Goal: Transaction & Acquisition: Purchase product/service

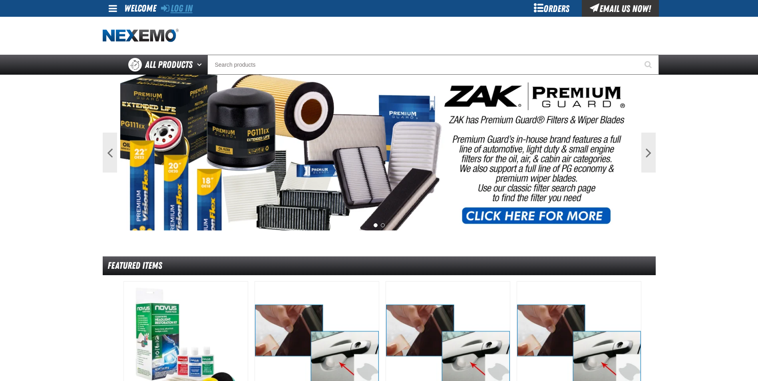
drag, startPoint x: 182, startPoint y: 8, endPoint x: 191, endPoint y: 10, distance: 9.5
click at [182, 8] on link "Log In" at bounding box center [177, 8] width 32 height 11
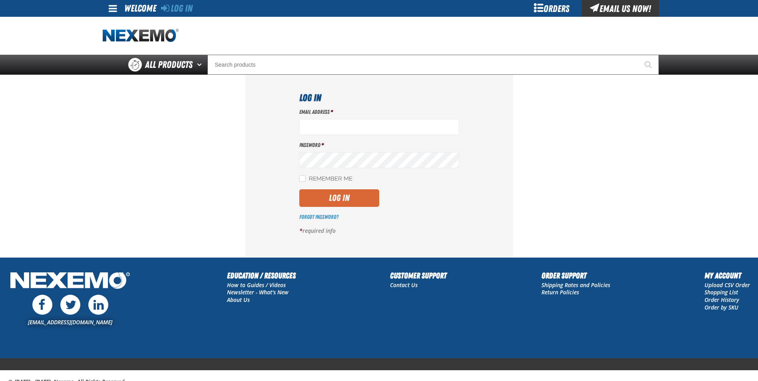
type input "[EMAIL_ADDRESS][DOMAIN_NAME]"
click at [331, 201] on button "Log In" at bounding box center [339, 198] width 80 height 18
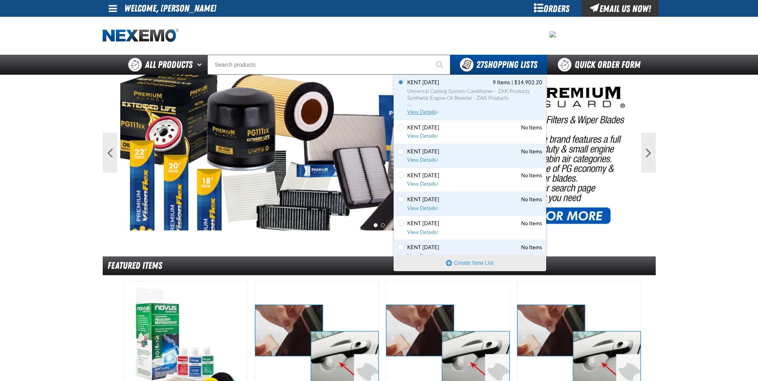
click at [466, 95] on span "Synthetic Engine Oil Booster - ZAK Products" at bounding box center [474, 98] width 135 height 7
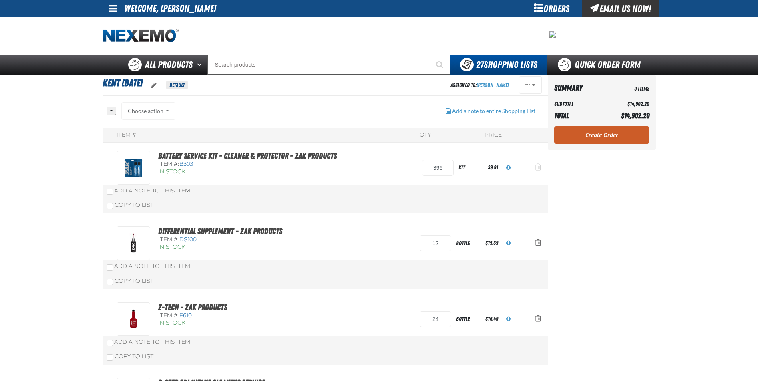
click at [537, 165] on span "Action Remove Battery Service Kit - Cleaner &amp; Protector - ZAK Products from…" at bounding box center [538, 167] width 6 height 8
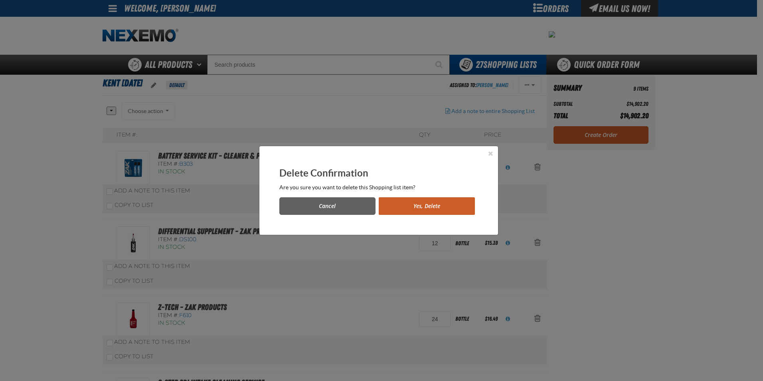
drag, startPoint x: 459, startPoint y: 204, endPoint x: 497, endPoint y: 203, distance: 38.0
click at [466, 204] on button "Yes, Delete" at bounding box center [427, 206] width 96 height 18
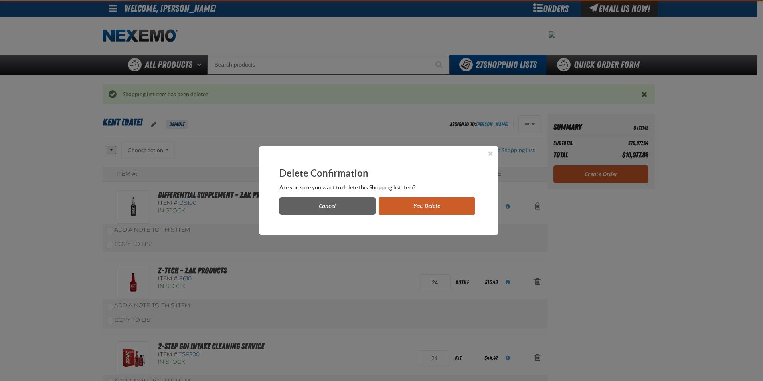
click at [409, 208] on button "Yes, Delete" at bounding box center [427, 206] width 96 height 18
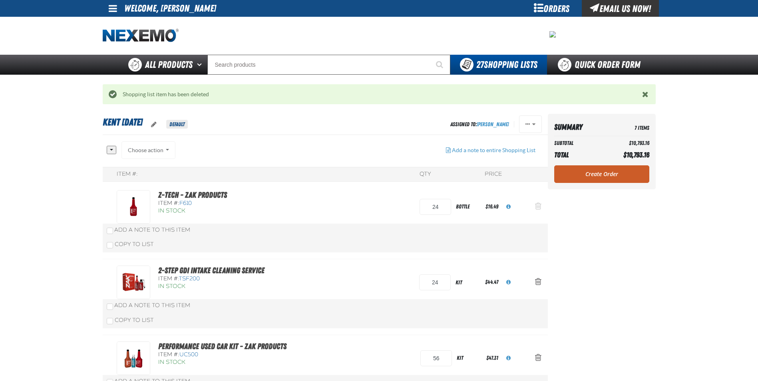
click at [535, 206] on span "Action Remove Z-Tech - ZAK Products from Kent 9.9.2021" at bounding box center [538, 206] width 6 height 8
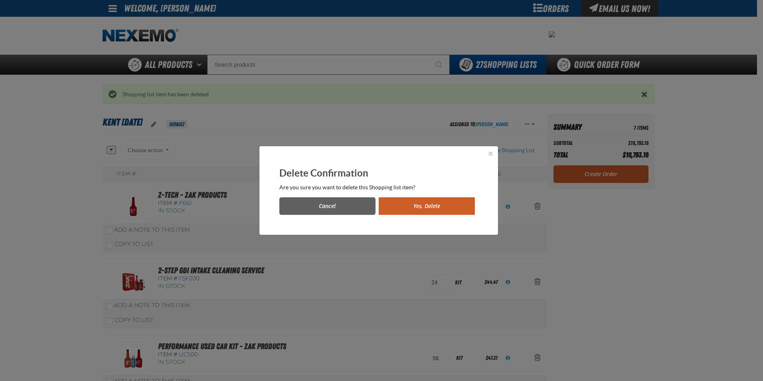
click at [414, 212] on button "Yes, Delete" at bounding box center [427, 206] width 96 height 18
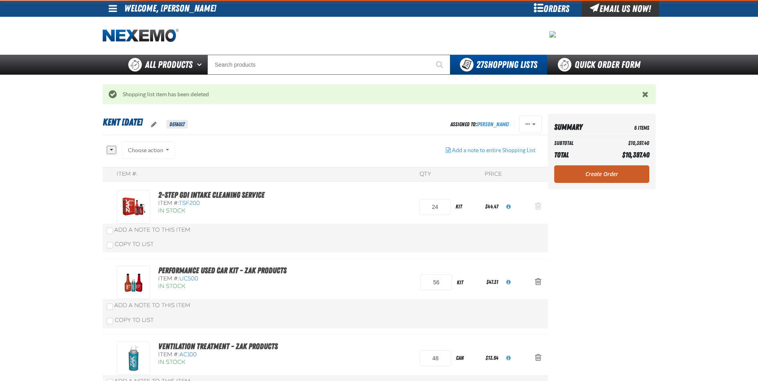
click at [537, 205] on span "Action Remove 2-Step GDI Intake Cleaning Service from Kent 9.9.2021" at bounding box center [538, 206] width 6 height 8
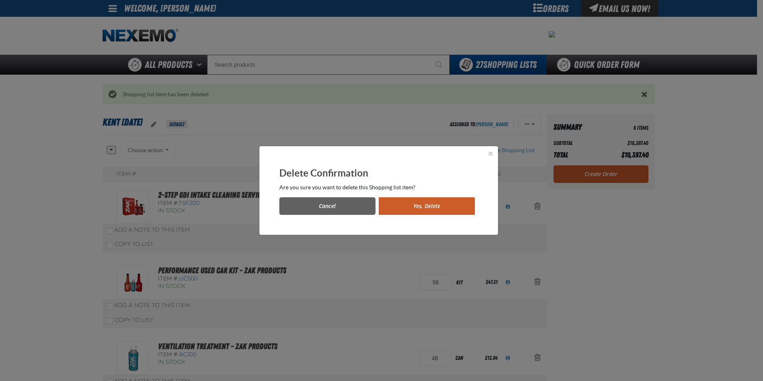
click at [412, 205] on button "Yes, Delete" at bounding box center [427, 206] width 96 height 18
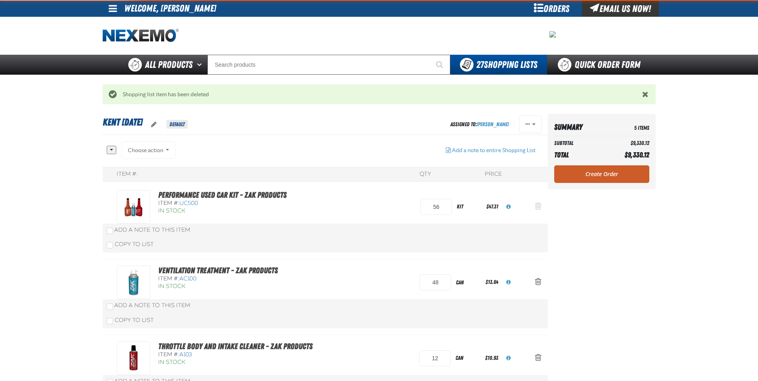
click at [537, 207] on span "Action Remove Performance Used Car Kit - ZAK Products from Kent 9.9.2021" at bounding box center [538, 206] width 6 height 8
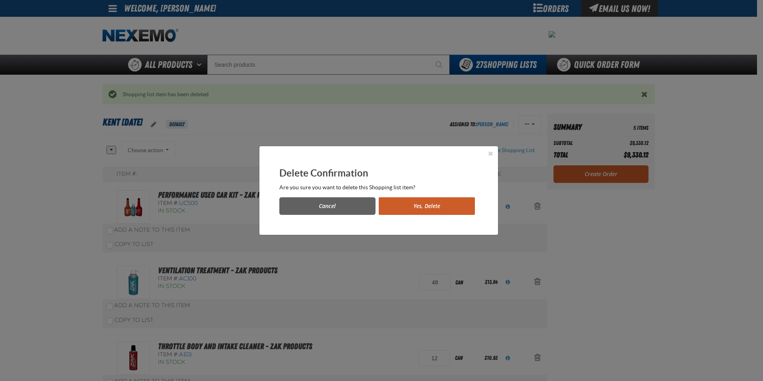
click at [426, 206] on button "Yes, Delete" at bounding box center [427, 206] width 96 height 18
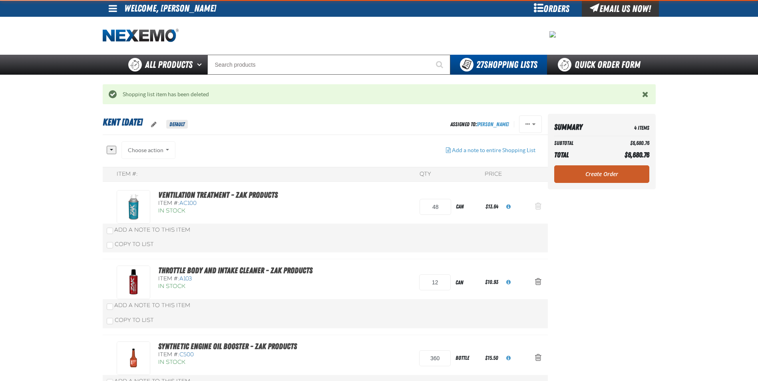
click at [536, 205] on span "Action Remove Ventilation Treatment - ZAK Products from Kent 9.9.2021" at bounding box center [538, 206] width 6 height 8
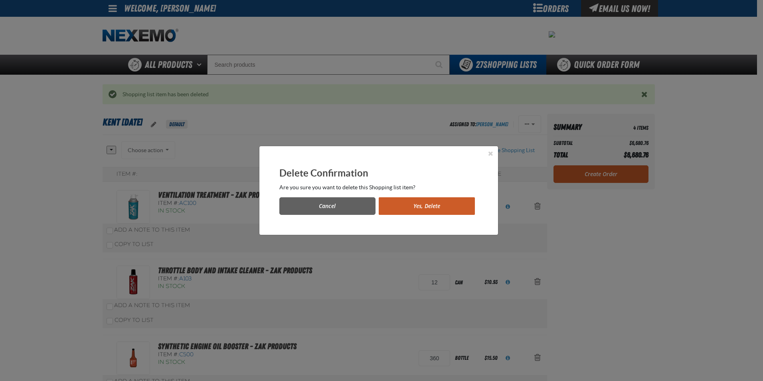
click at [434, 207] on button "Yes, Delete" at bounding box center [427, 206] width 96 height 18
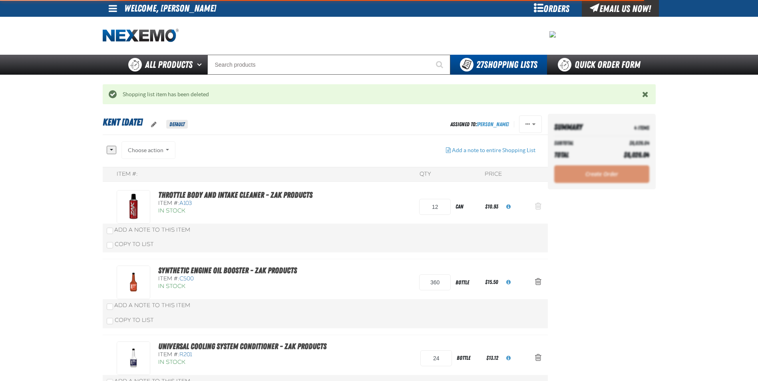
click at [533, 206] on button "Action Remove Throttle Body and Intake Cleaner - ZAK Products from Kent 9.9.2021" at bounding box center [537, 207] width 19 height 18
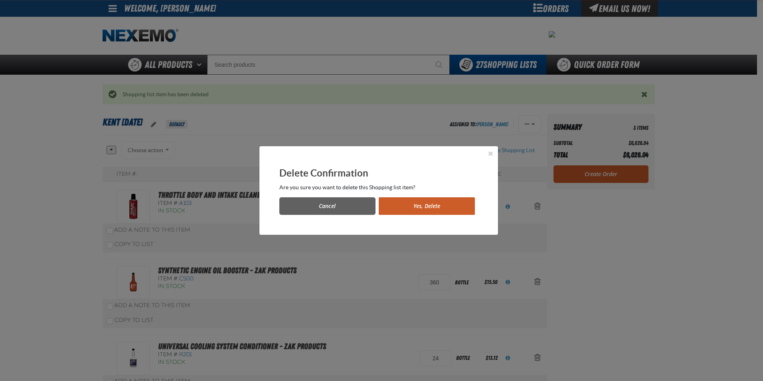
click at [428, 207] on button "Yes, Delete" at bounding box center [427, 206] width 96 height 18
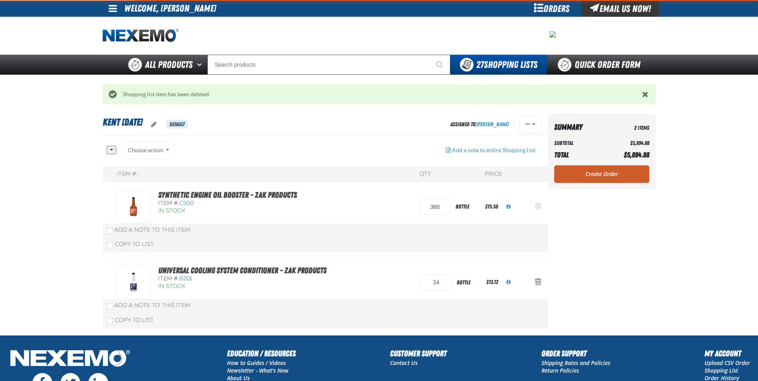
click at [537, 208] on span "Action Remove Synthetic Engine Oil Booster - ZAK Products from Kent 9.9.2021" at bounding box center [538, 206] width 6 height 8
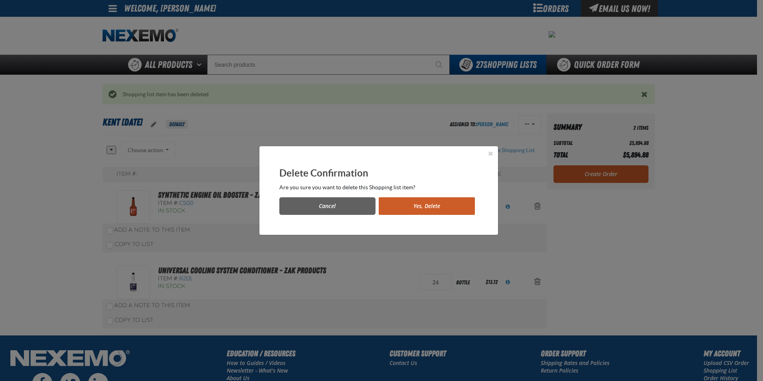
drag, startPoint x: 421, startPoint y: 203, endPoint x: 436, endPoint y: 203, distance: 14.8
click at [421, 203] on button "Yes, Delete" at bounding box center [427, 206] width 96 height 18
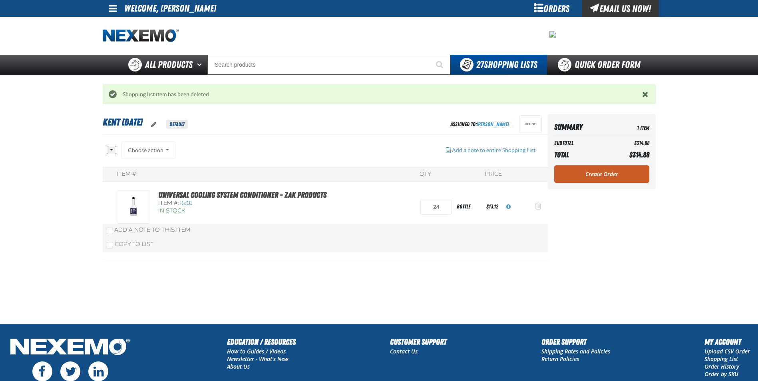
click at [538, 206] on span "Action Remove Universal Cooling System Conditioner - ZAK Products from Kent 9.9…" at bounding box center [538, 206] width 6 height 8
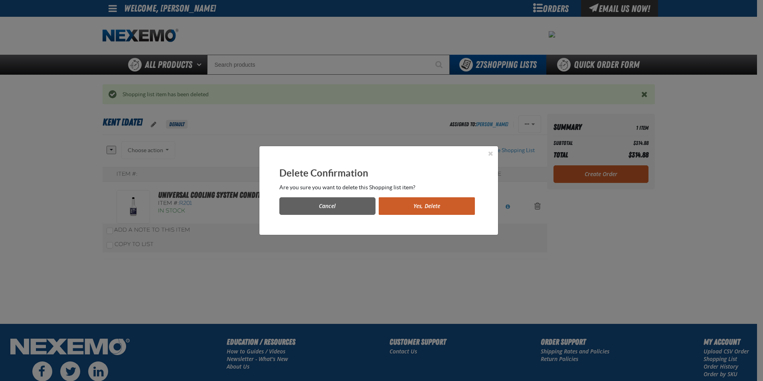
click at [411, 203] on button "Yes, Delete" at bounding box center [427, 206] width 96 height 18
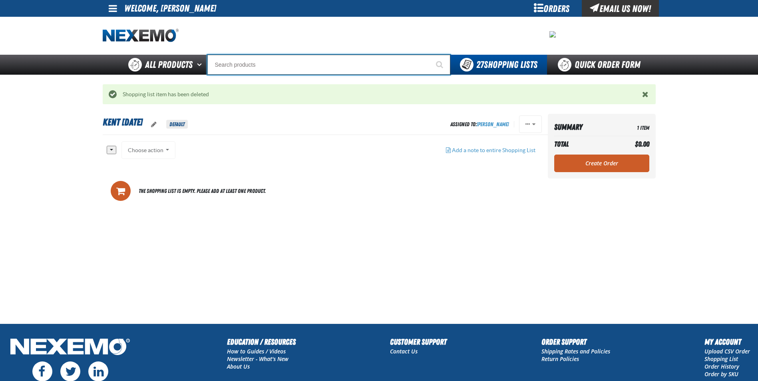
drag, startPoint x: 229, startPoint y: 65, endPoint x: 255, endPoint y: 63, distance: 26.4
click at [235, 64] on input "Search" at bounding box center [328, 65] width 243 height 20
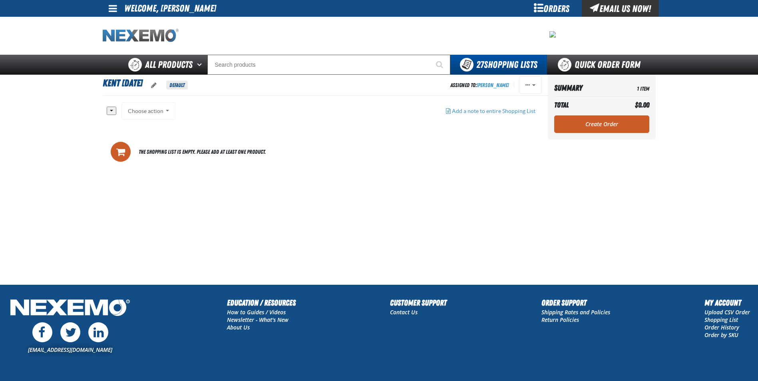
click at [115, 37] on img "Home" at bounding box center [141, 36] width 76 height 14
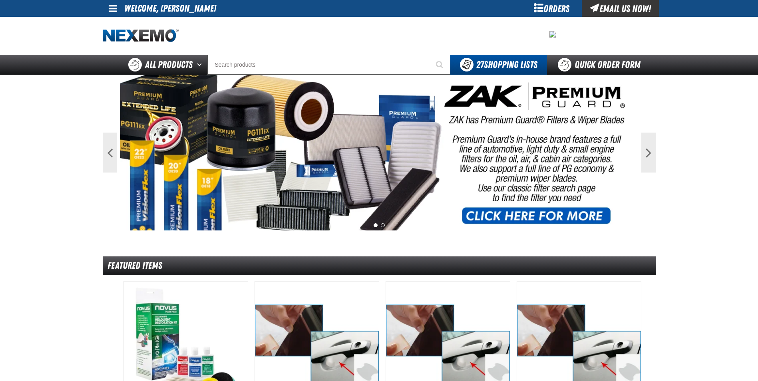
click at [145, 36] on img at bounding box center [141, 36] width 76 height 14
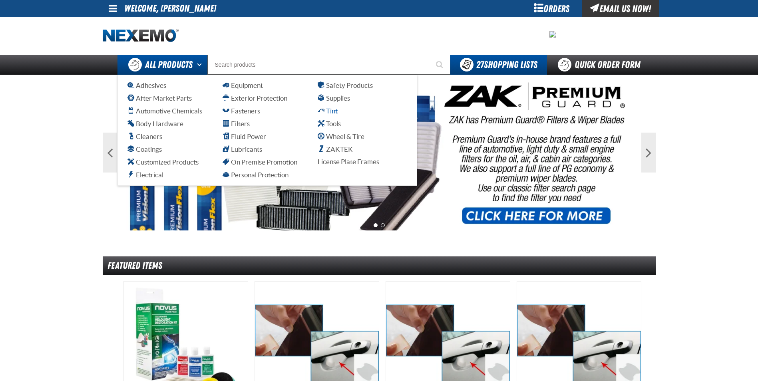
click at [323, 109] on span "Tint" at bounding box center [327, 111] width 20 height 8
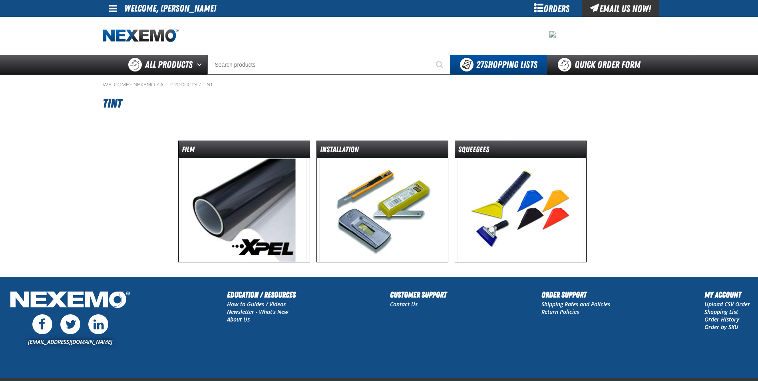
click at [240, 194] on img at bounding box center [244, 210] width 126 height 104
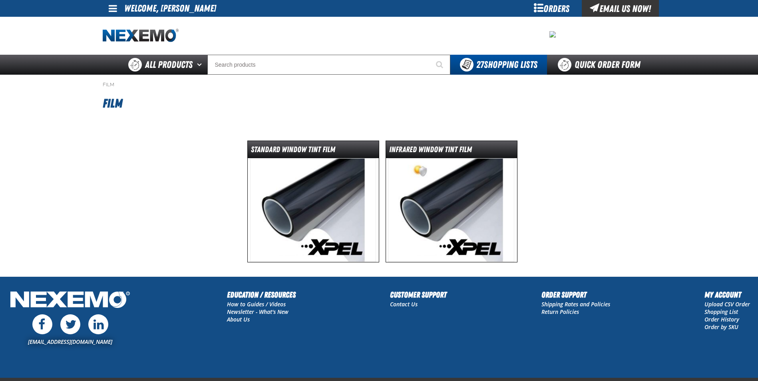
click at [318, 210] on img at bounding box center [313, 210] width 126 height 104
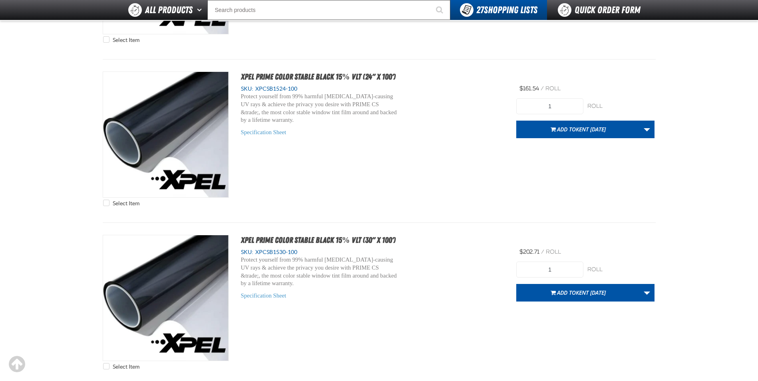
scroll to position [1398, 0]
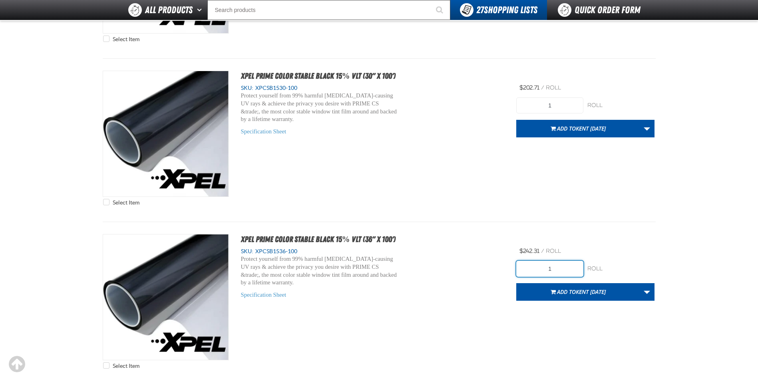
click at [559, 268] on input "1" at bounding box center [549, 269] width 67 height 16
type input "2"
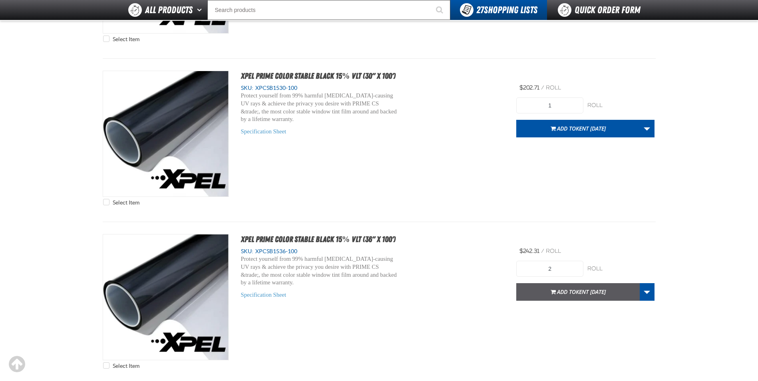
drag, startPoint x: 551, startPoint y: 286, endPoint x: 552, endPoint y: 282, distance: 4.6
click at [551, 285] on button "Add to Kent 9.9.2021" at bounding box center [577, 292] width 123 height 18
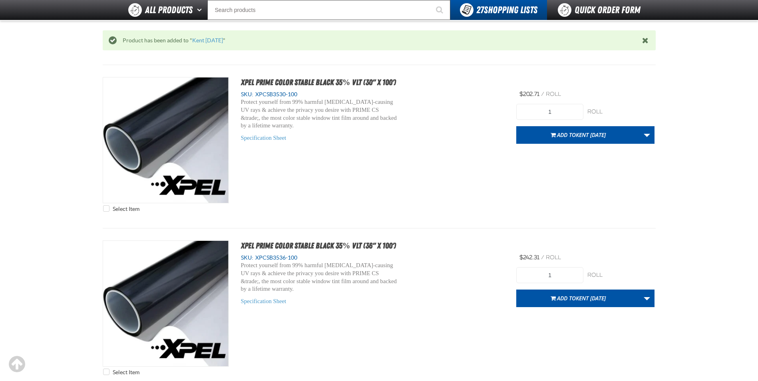
scroll to position [3074, 0]
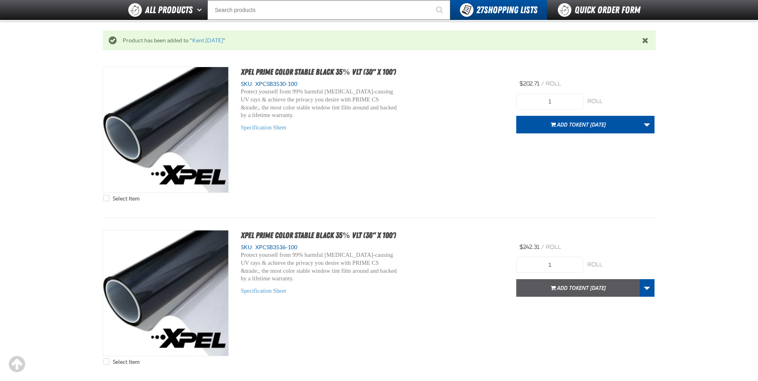
click at [579, 293] on button "Add to Kent 9.9.2021" at bounding box center [577, 288] width 123 height 18
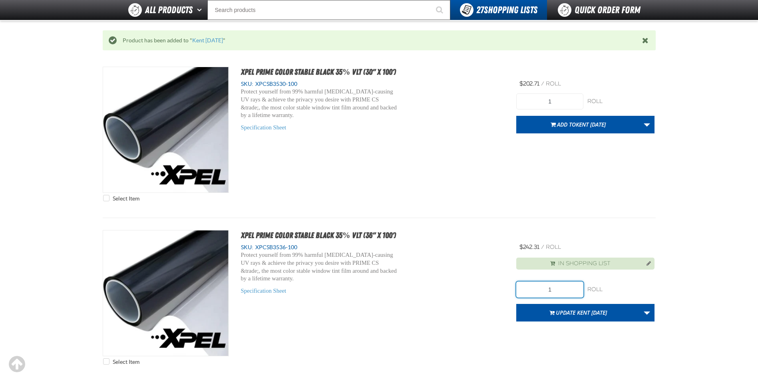
click at [553, 289] on input "1" at bounding box center [549, 290] width 67 height 16
type input "3"
drag, startPoint x: 572, startPoint y: 313, endPoint x: 572, endPoint y: 299, distance: 13.2
click at [573, 312] on button "Update Kent 9.9.2021" at bounding box center [577, 313] width 123 height 18
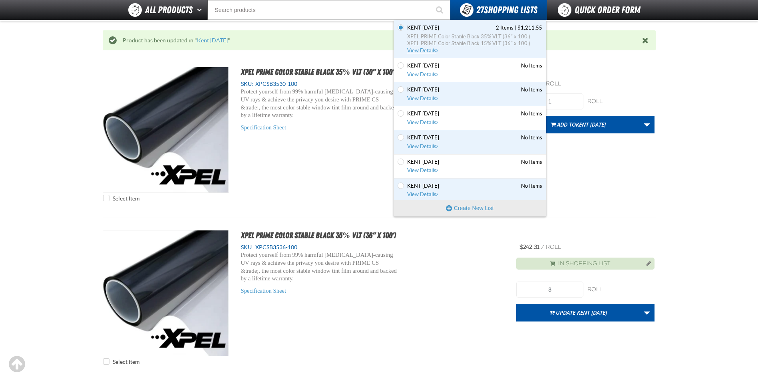
click at [458, 33] on span "XPEL PRIME Color Stable Black 35% VLT (36" x 100')" at bounding box center [474, 36] width 135 height 7
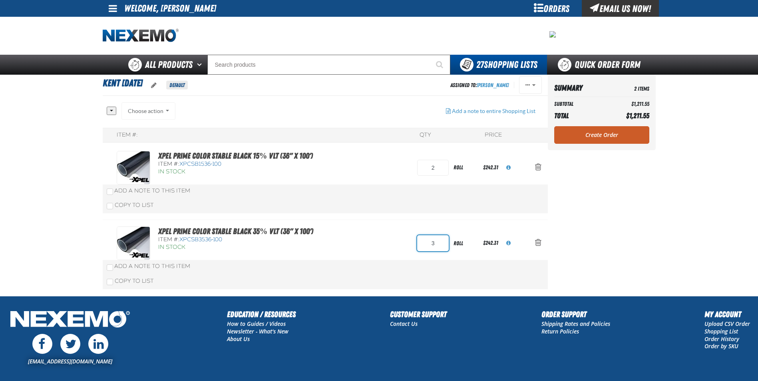
click at [436, 243] on input "3" at bounding box center [433, 243] width 32 height 16
type input "4"
click at [351, 240] on div "Item #: QTY Price XPEL PRIME Color Stable Black 15% VLT (36" x 100') Item #: XP…" at bounding box center [325, 212] width 445 height 168
click at [597, 136] on link "Create Order" at bounding box center [601, 135] width 95 height 18
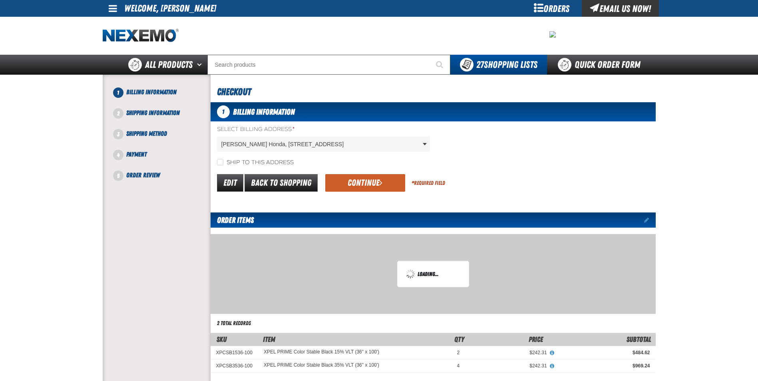
click at [573, 333] on th "Subtotal" at bounding box center [603, 339] width 103 height 13
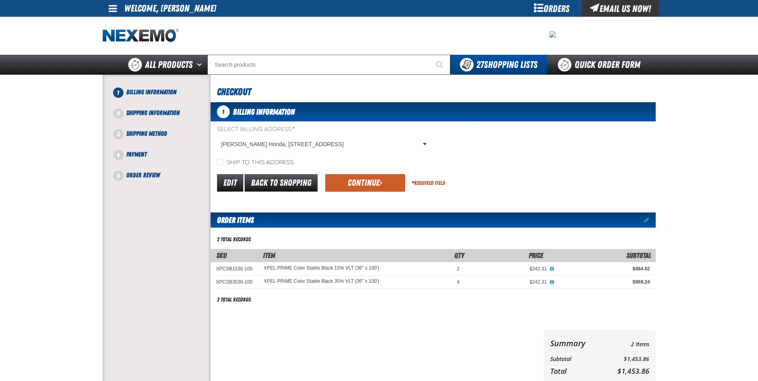
drag, startPoint x: 381, startPoint y: 295, endPoint x: 531, endPoint y: 269, distance: 152.4
click at [386, 293] on div "2 total records Filter By SKU Filter By Availability In Stock Out of Stock Disc…" at bounding box center [432, 269] width 445 height 71
click at [360, 182] on button "Continue" at bounding box center [365, 183] width 80 height 18
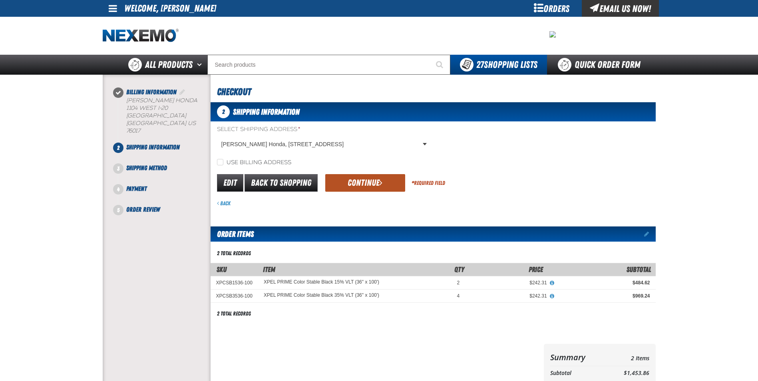
click at [355, 185] on button "Continue" at bounding box center [365, 183] width 80 height 18
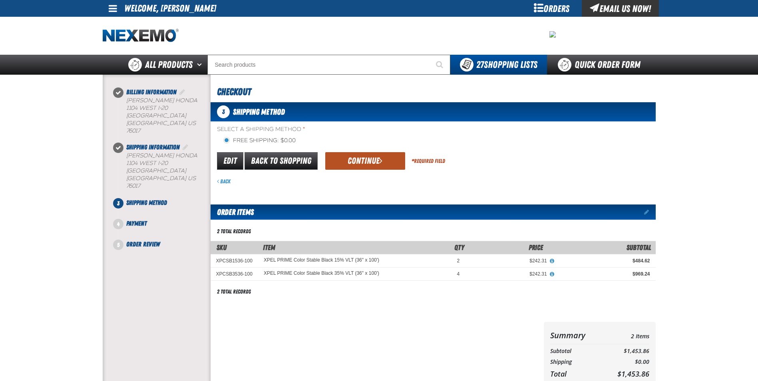
click at [351, 157] on button "Continue" at bounding box center [365, 161] width 80 height 18
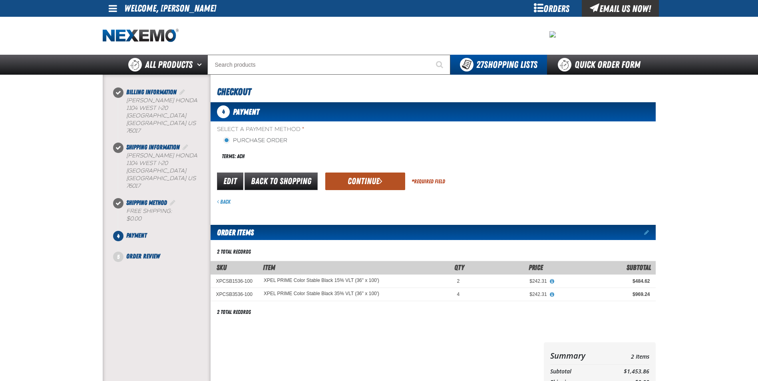
click at [349, 181] on button "Continue" at bounding box center [365, 182] width 80 height 18
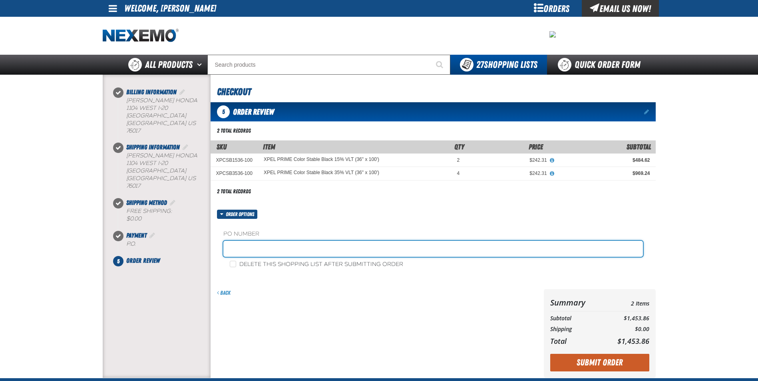
click at [268, 244] on input "text" at bounding box center [432, 249] width 419 height 16
paste input "181623"
type input "181623RB"
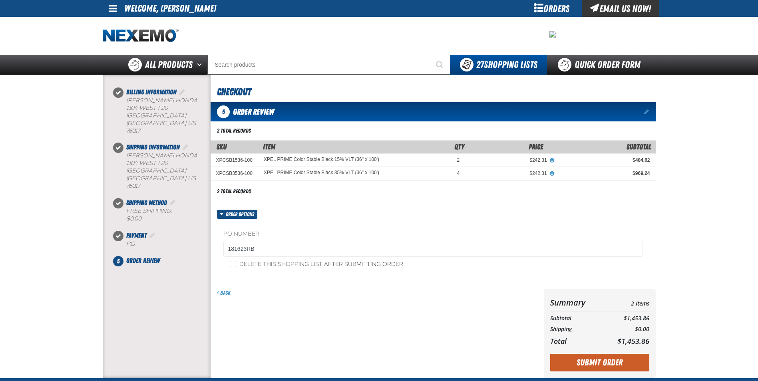
click at [383, 217] on div "Order options PO Number 181623RB Delete this shopping list after submitting ord…" at bounding box center [432, 245] width 445 height 70
drag, startPoint x: 277, startPoint y: 225, endPoint x: 297, endPoint y: 232, distance: 21.0
click at [277, 225] on div "PO Number 181623RB Delete this shopping list after submitting order" at bounding box center [432, 249] width 445 height 61
click at [597, 363] on button "Submit Order" at bounding box center [599, 363] width 99 height 18
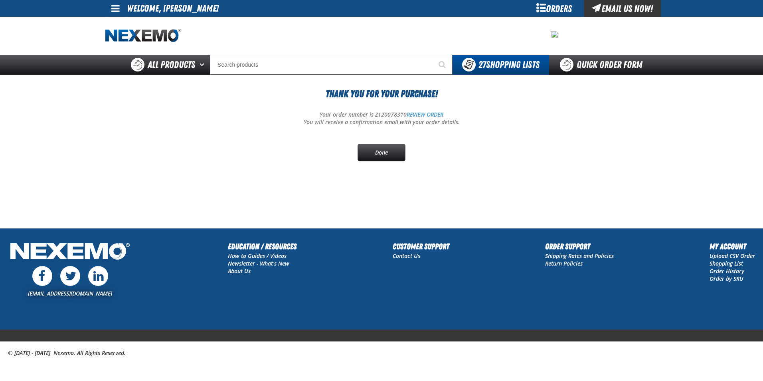
drag, startPoint x: 266, startPoint y: 153, endPoint x: 336, endPoint y: 141, distance: 71.6
click at [268, 152] on div "Thank You For Your Purchase! Your order number is Z120078310 REVIEW ORDER You w…" at bounding box center [381, 124] width 553 height 75
drag, startPoint x: 373, startPoint y: 148, endPoint x: 379, endPoint y: 165, distance: 17.8
click at [373, 148] on link "Done" at bounding box center [382, 153] width 48 height 18
